Goal: Information Seeking & Learning: Learn about a topic

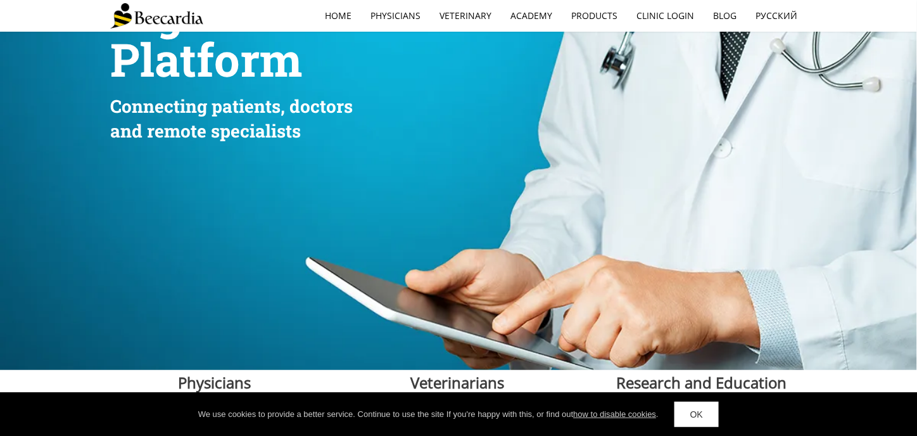
scroll to position [63, 0]
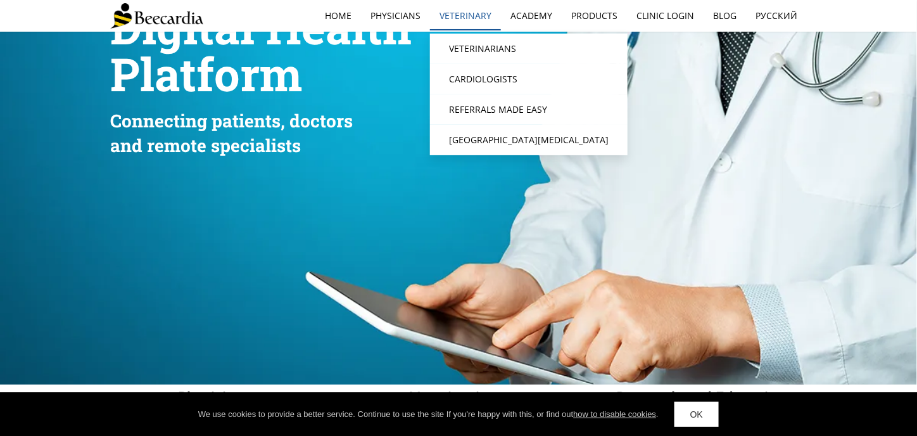
click at [473, 14] on link "Veterinary" at bounding box center [465, 15] width 71 height 29
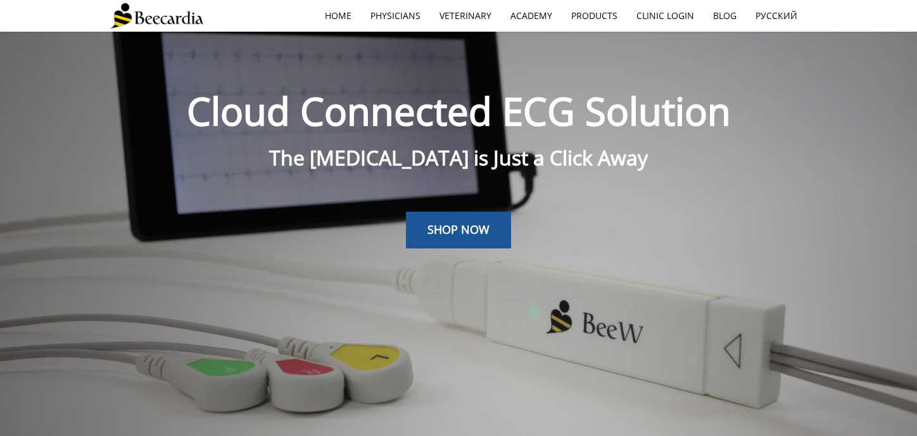
scroll to position [32, 0]
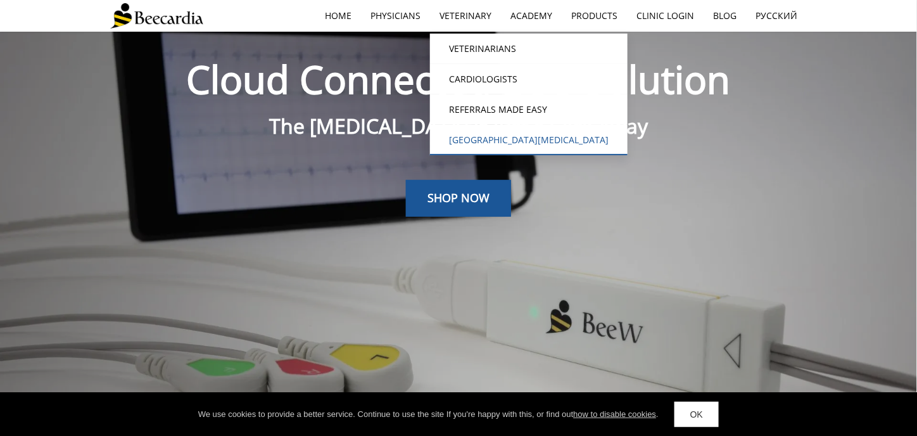
click at [499, 128] on link "[GEOGRAPHIC_DATA][MEDICAL_DATA]" at bounding box center [529, 140] width 198 height 30
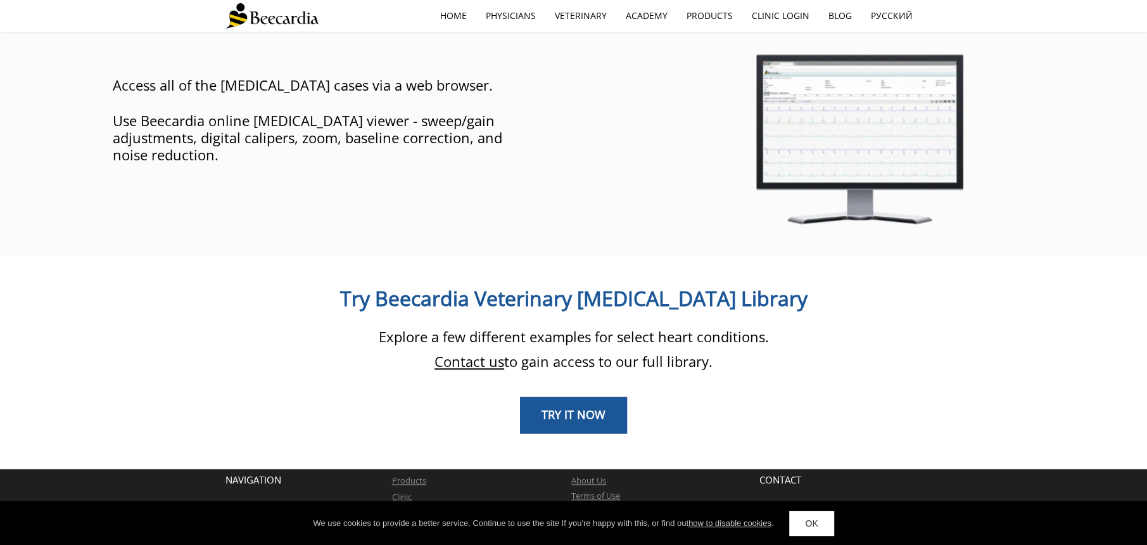
scroll to position [913, 0]
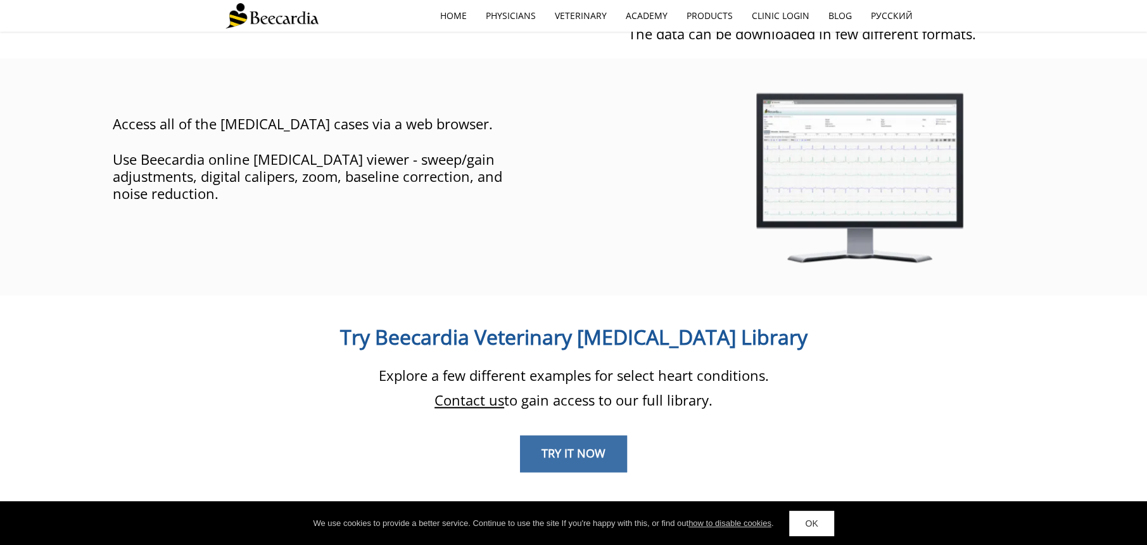
click at [593, 435] on link "TRY IT NOW" at bounding box center [573, 453] width 107 height 37
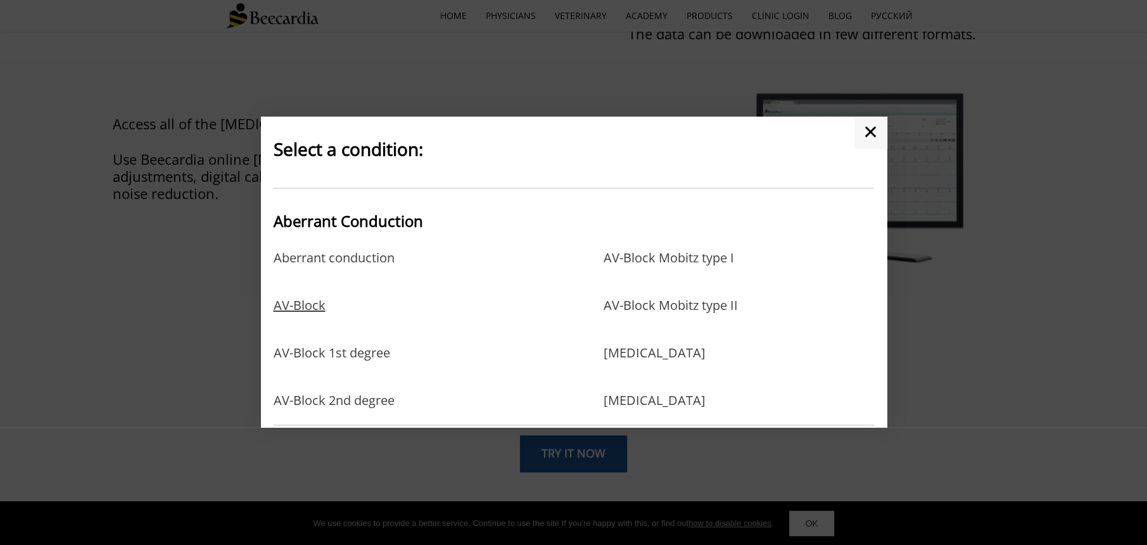
click at [281, 307] on link "AV-Block" at bounding box center [300, 318] width 52 height 41
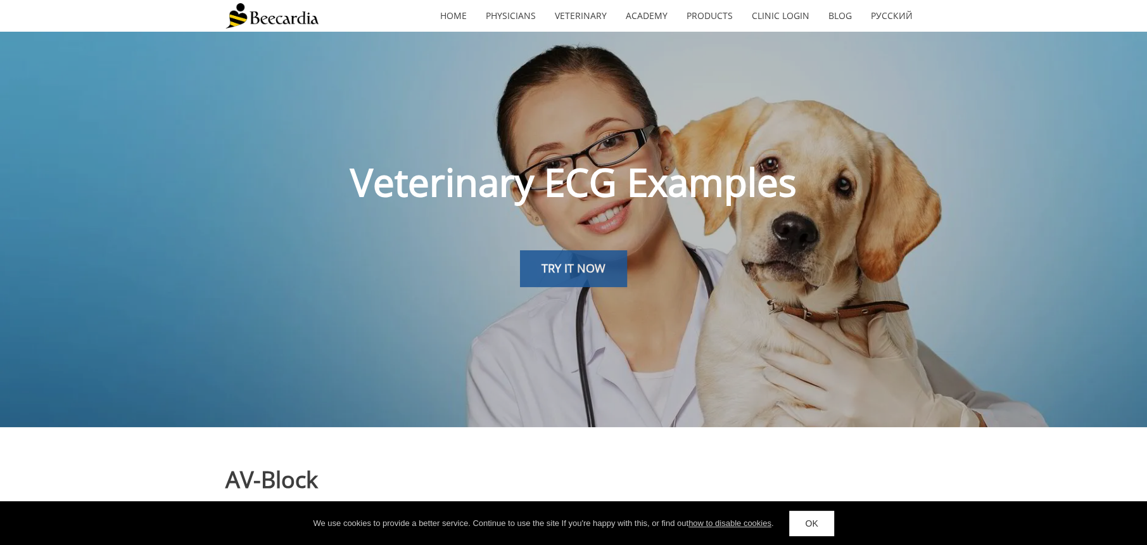
click at [602, 274] on span "TRY IT NOW" at bounding box center [573, 267] width 64 height 15
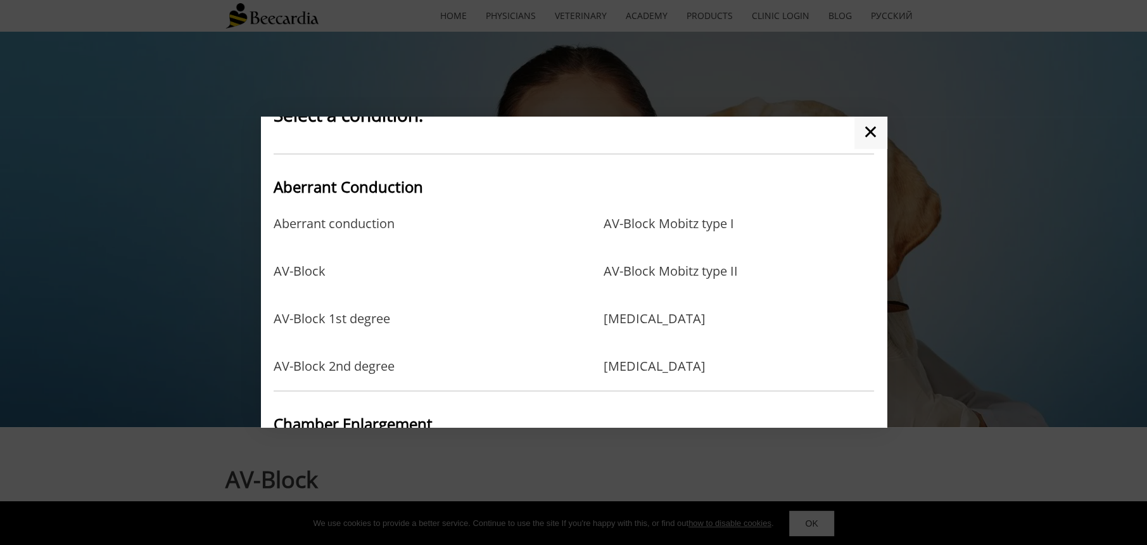
scroll to position [237, 0]
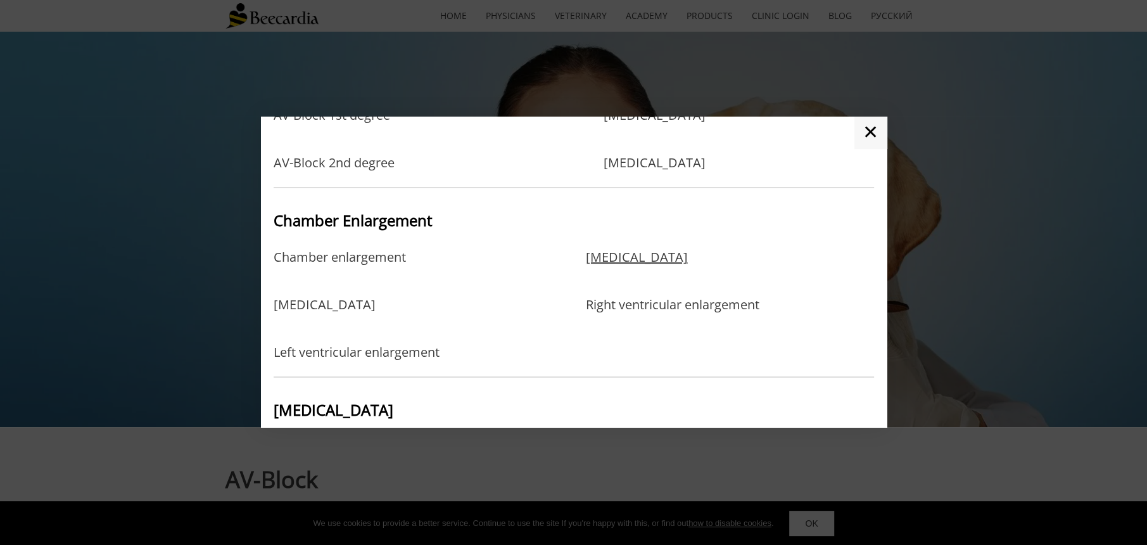
click at [687, 266] on link "Right atrial enlargement" at bounding box center [636, 270] width 102 height 41
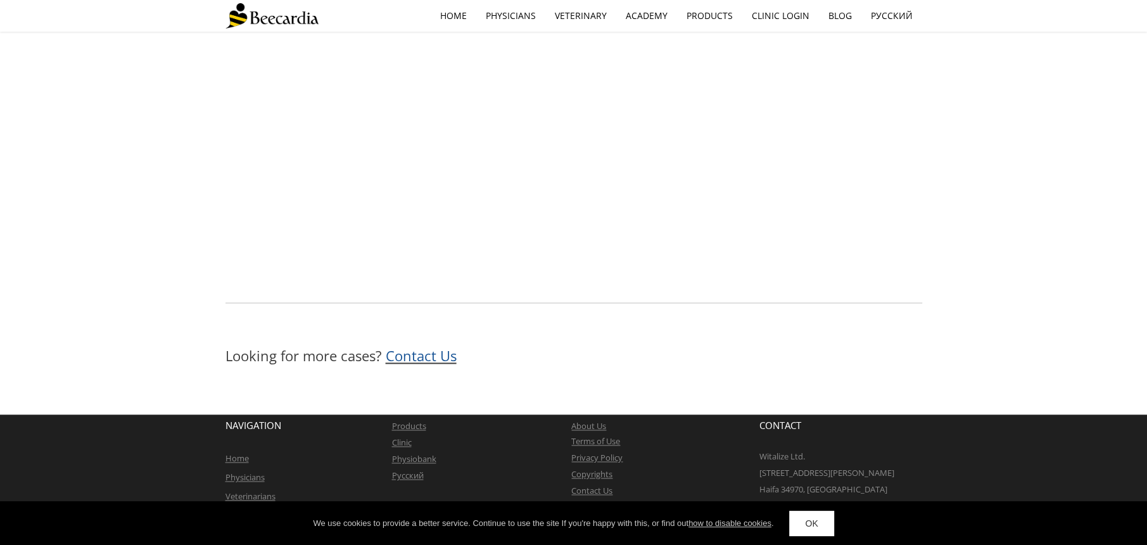
scroll to position [1166, 0]
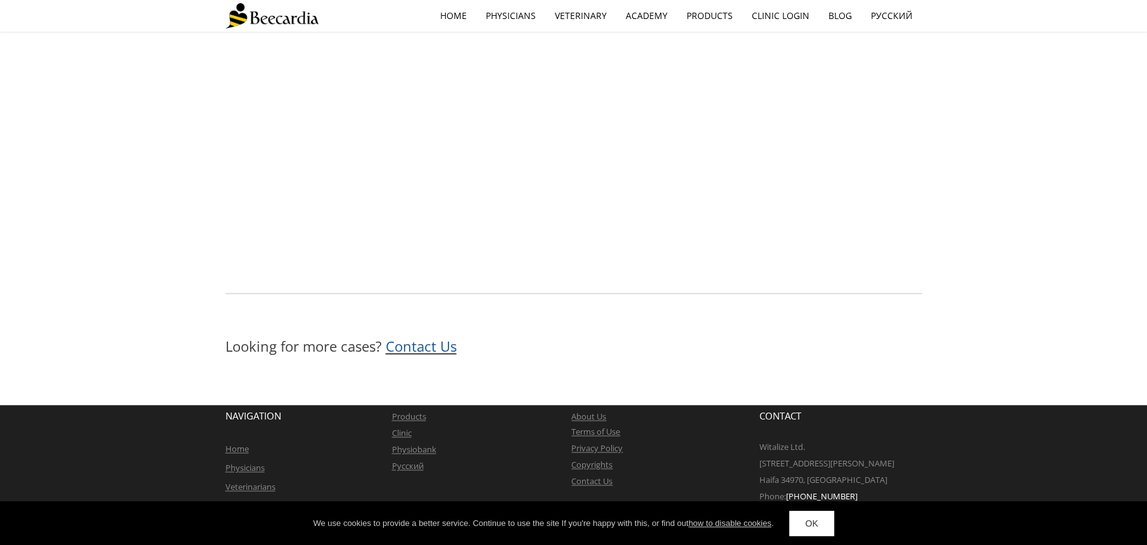
click at [593, 477] on link "Contact Us" at bounding box center [591, 480] width 41 height 11
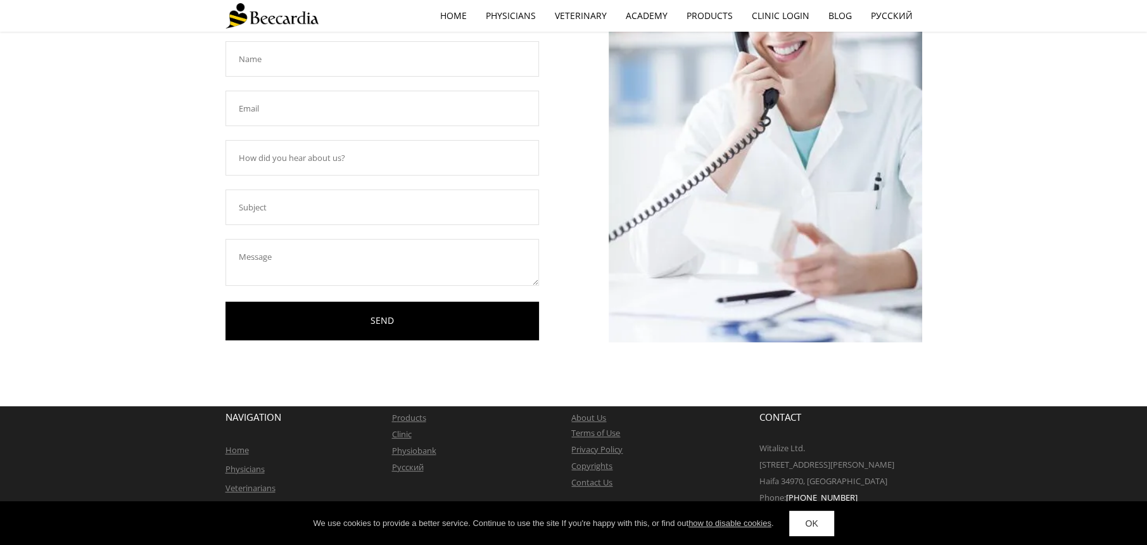
scroll to position [170, 0]
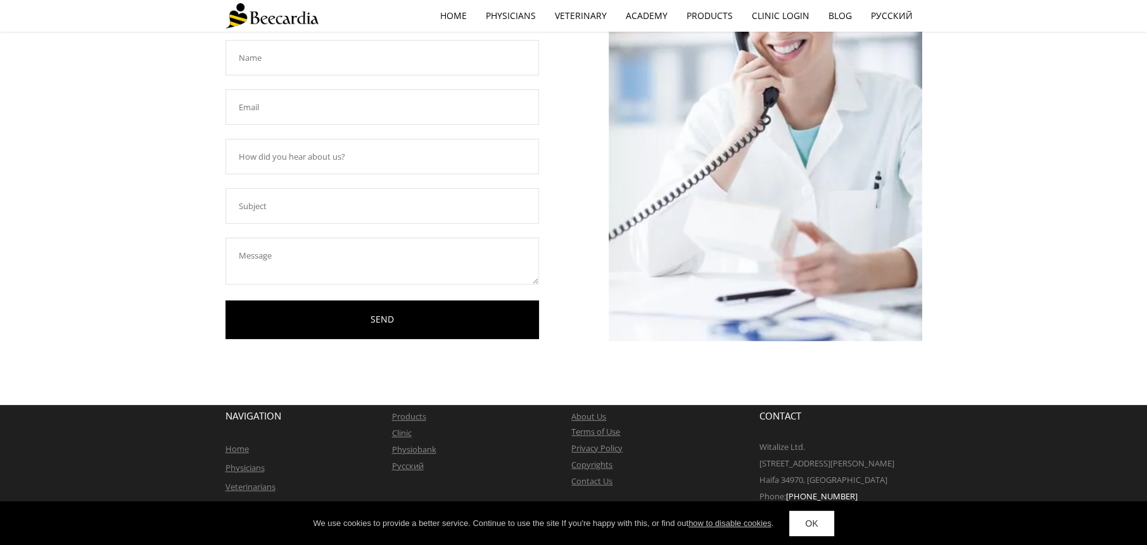
click at [595, 460] on link "Copyrights" at bounding box center [591, 463] width 41 height 11
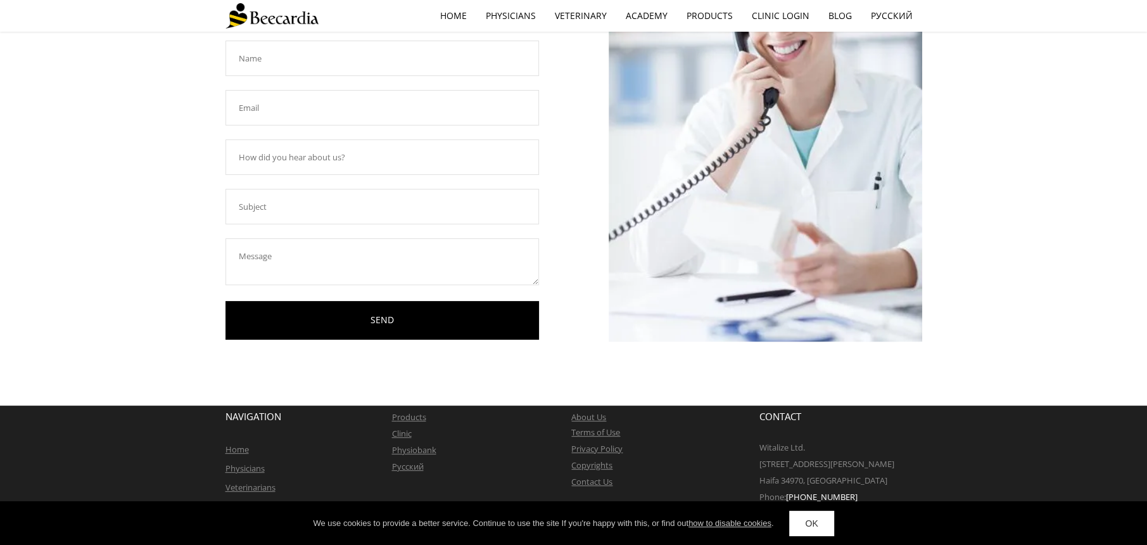
click at [608, 481] on link "Contact Us" at bounding box center [591, 481] width 41 height 11
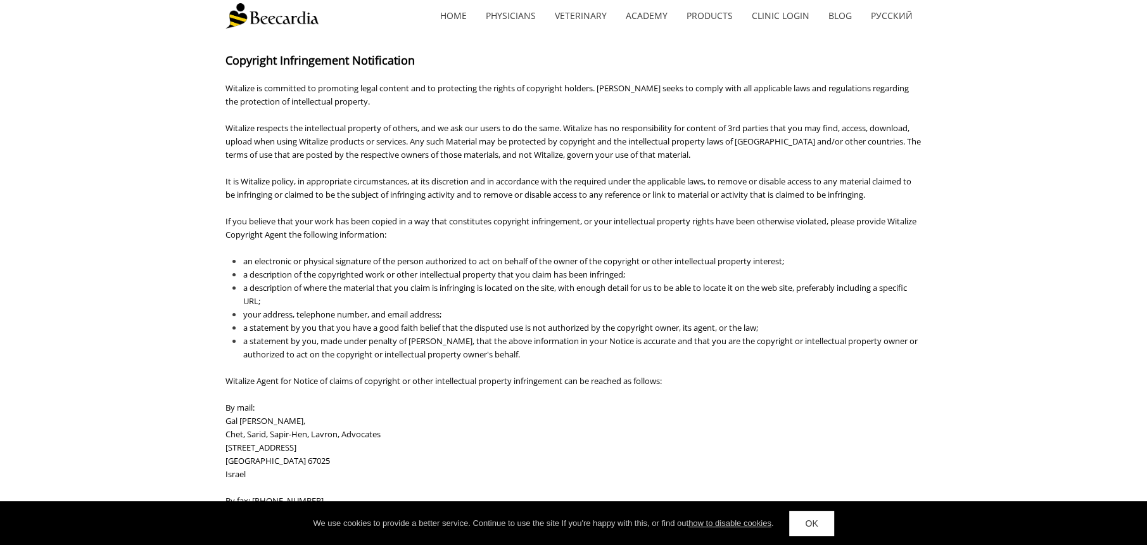
drag, startPoint x: 954, startPoint y: 270, endPoint x: 814, endPoint y: 281, distance: 139.7
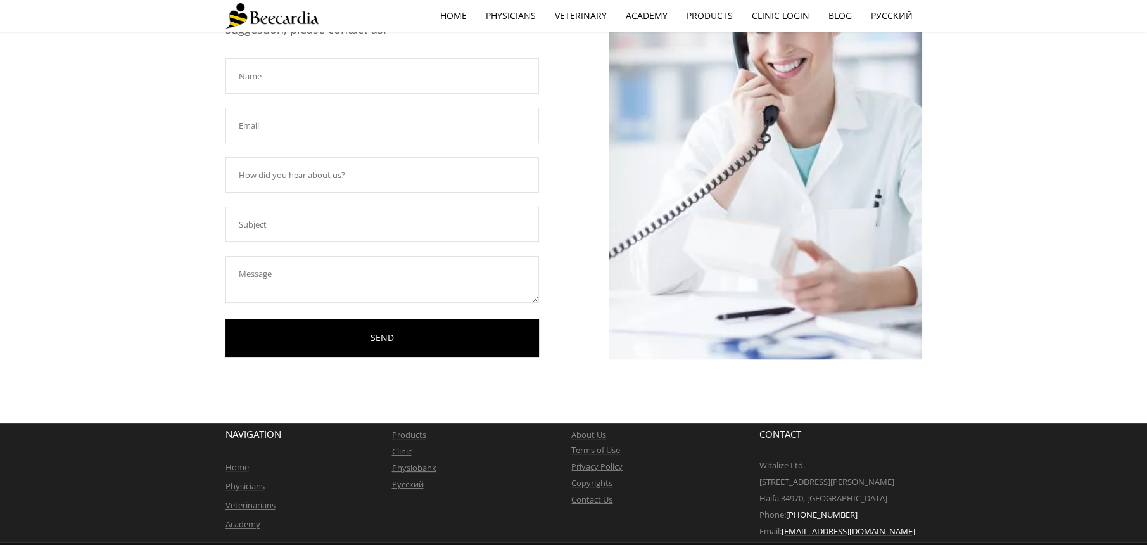
scroll to position [158, 0]
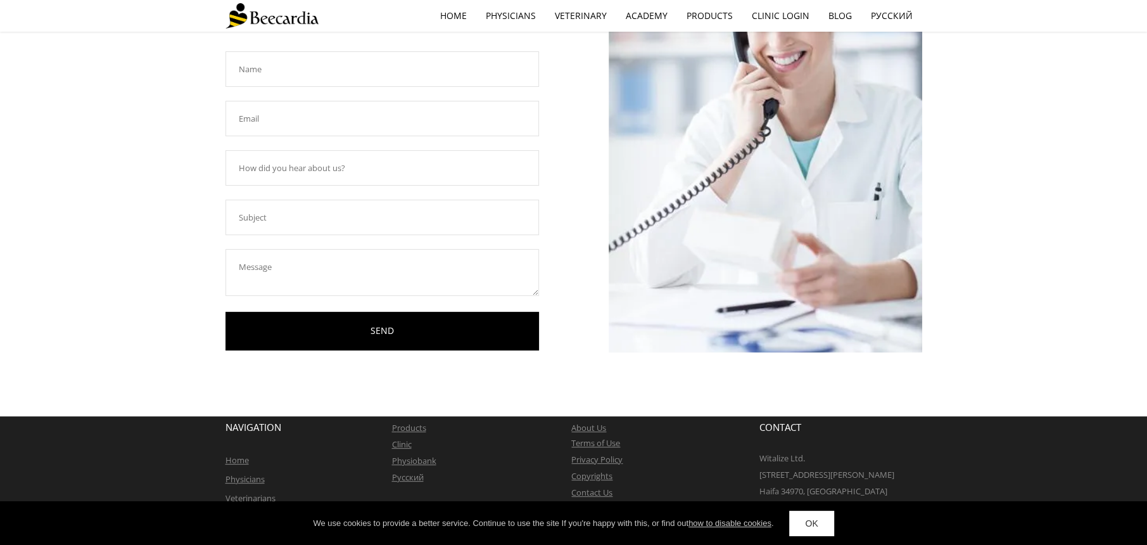
click at [618, 441] on link "Terms of Use" at bounding box center [595, 442] width 49 height 11
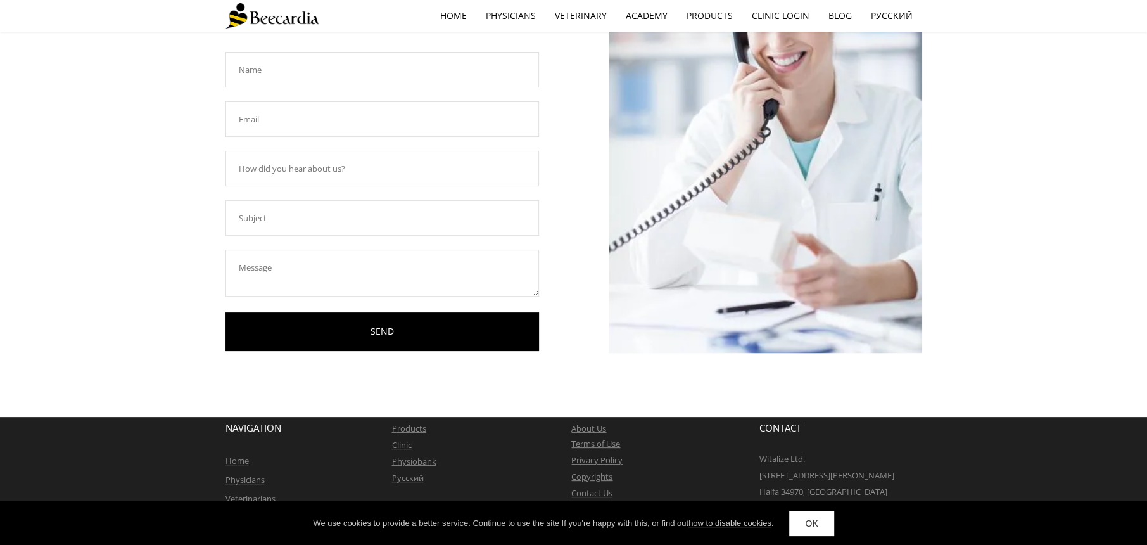
click at [581, 428] on link "About Us" at bounding box center [588, 427] width 35 height 11
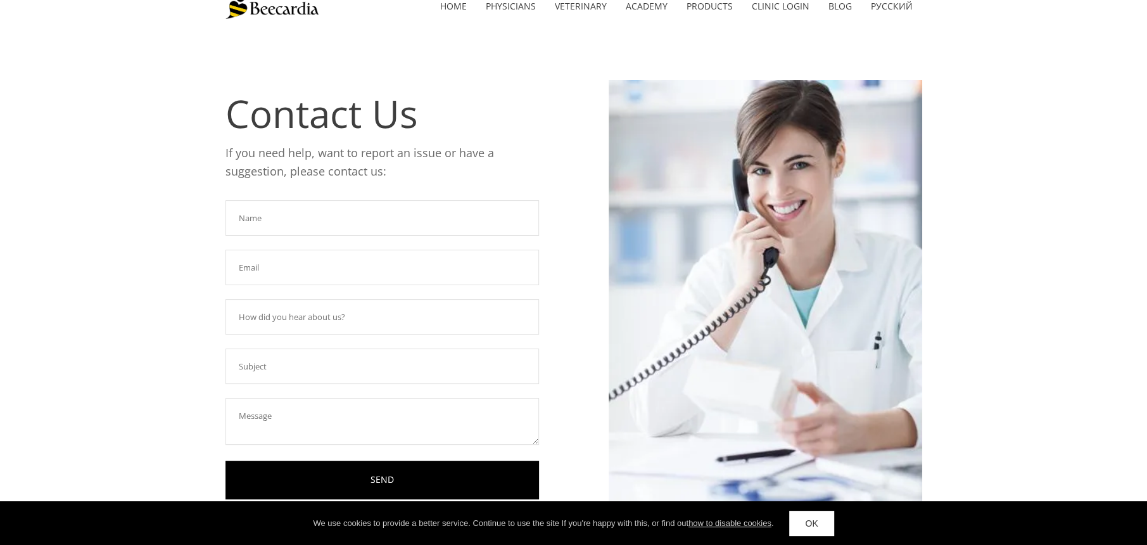
scroll to position [0, 0]
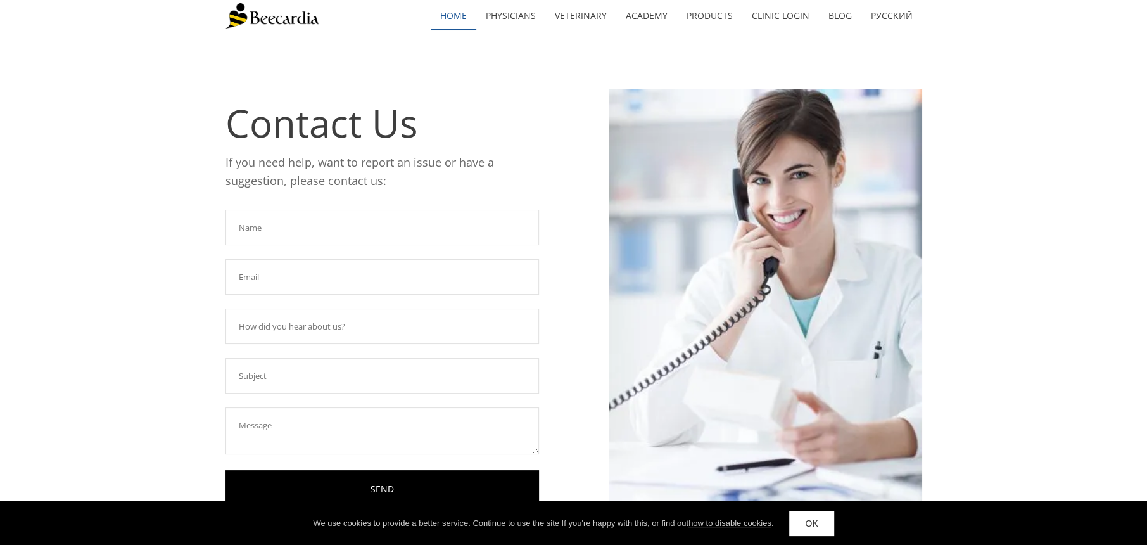
click at [445, 9] on link "home" at bounding box center [454, 15] width 46 height 29
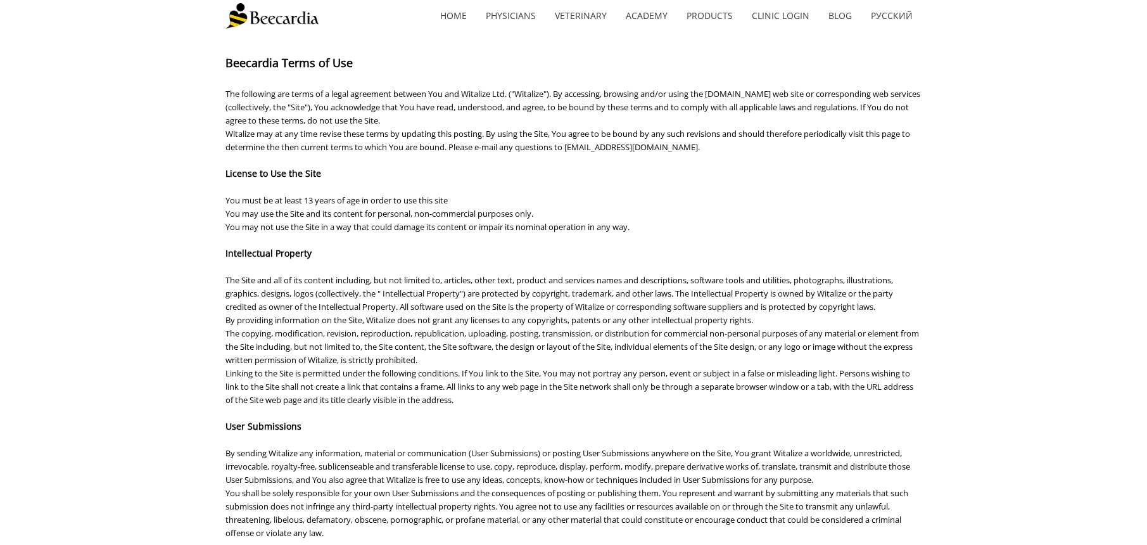
drag, startPoint x: 598, startPoint y: 410, endPoint x: 508, endPoint y: 391, distance: 92.5
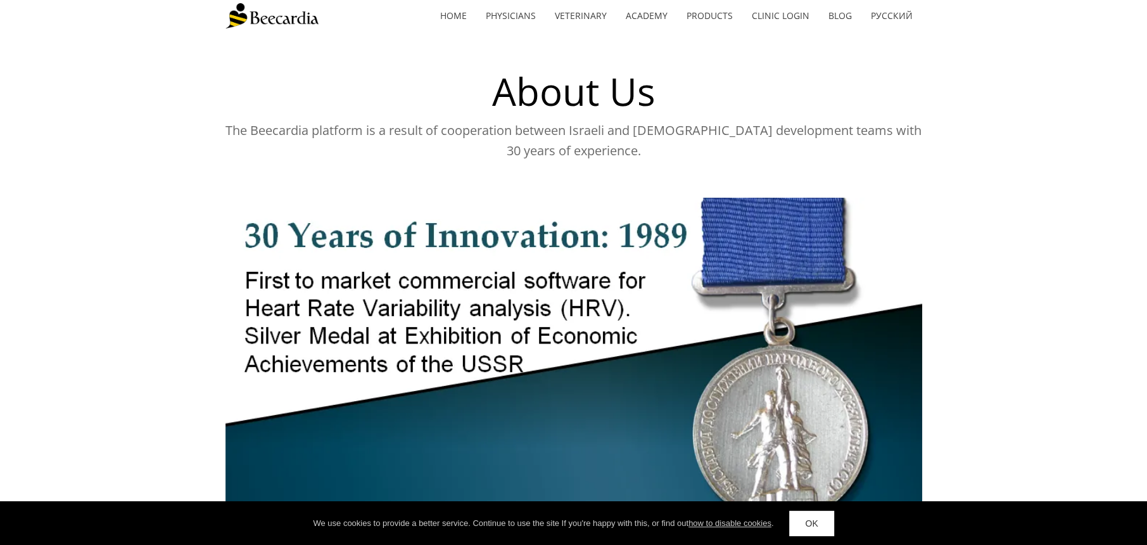
drag, startPoint x: 944, startPoint y: 123, endPoint x: 814, endPoint y: 117, distance: 130.0
